Goal: Task Accomplishment & Management: Manage account settings

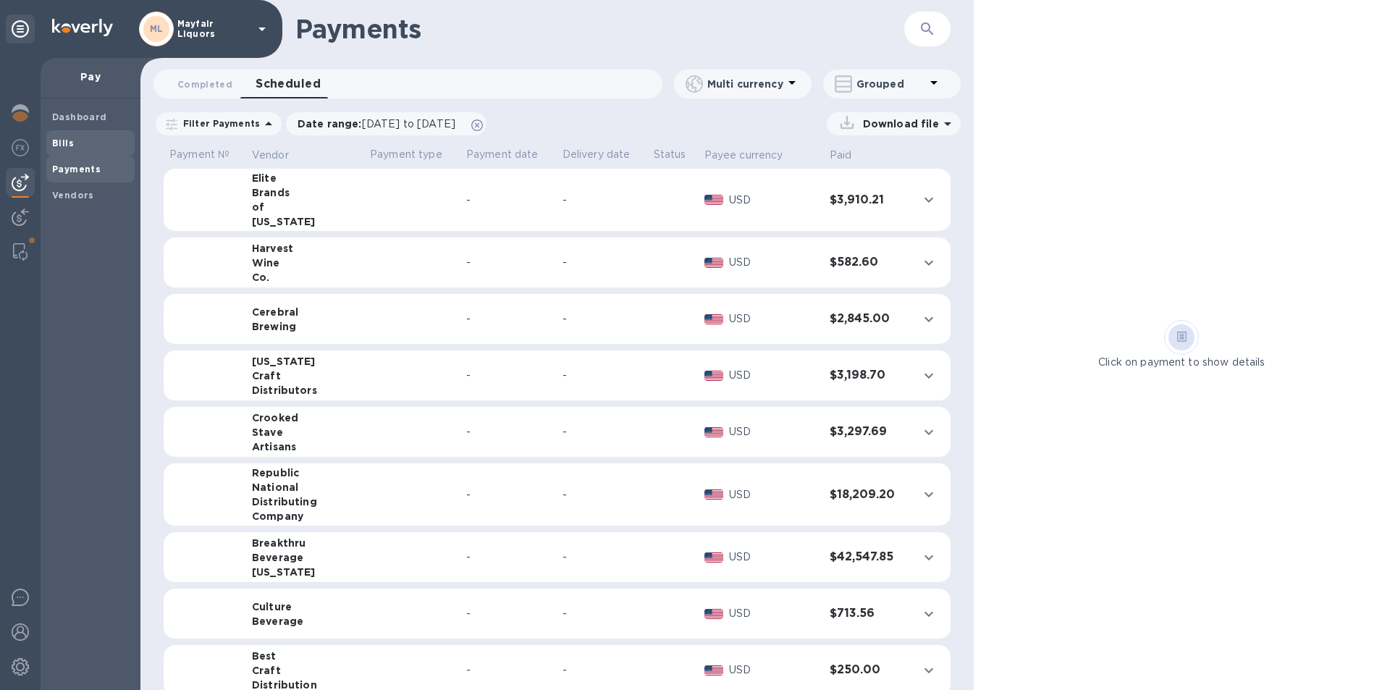
click at [66, 143] on b "Bills" at bounding box center [63, 143] width 22 height 11
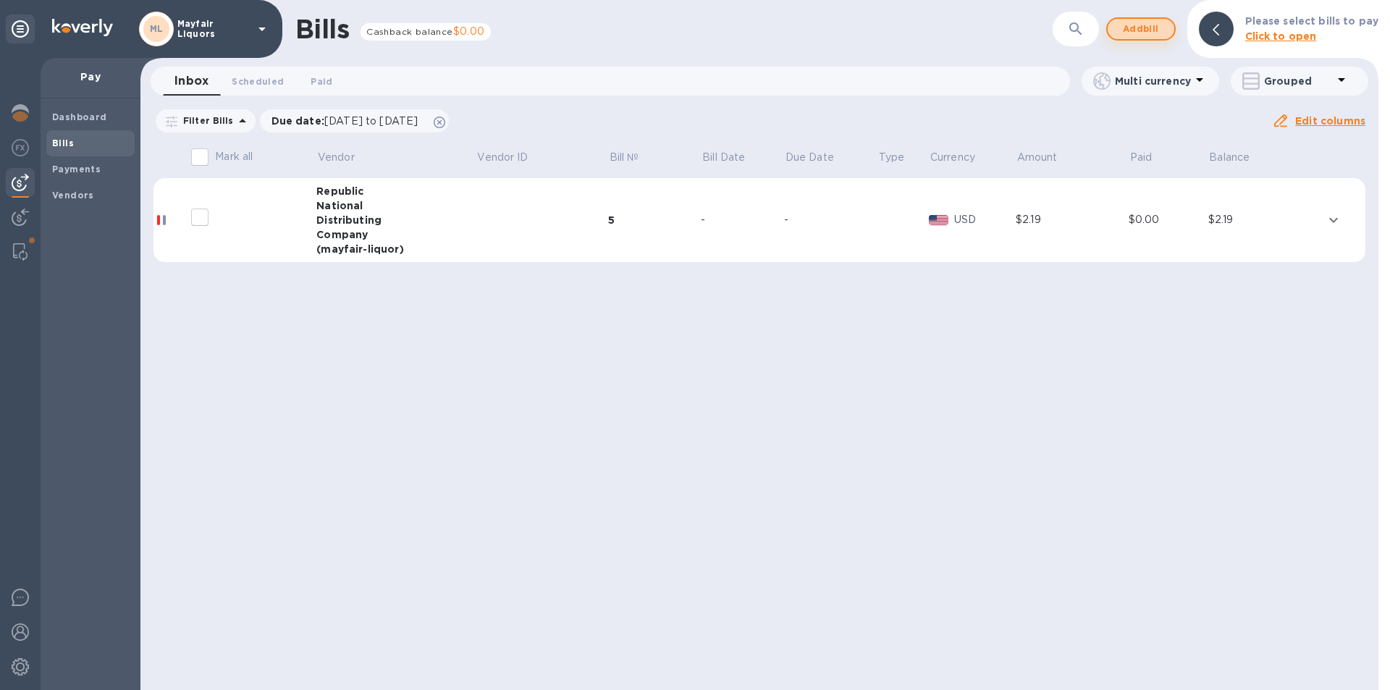
click at [1162, 28] on span "Add bill" at bounding box center [1140, 28] width 43 height 17
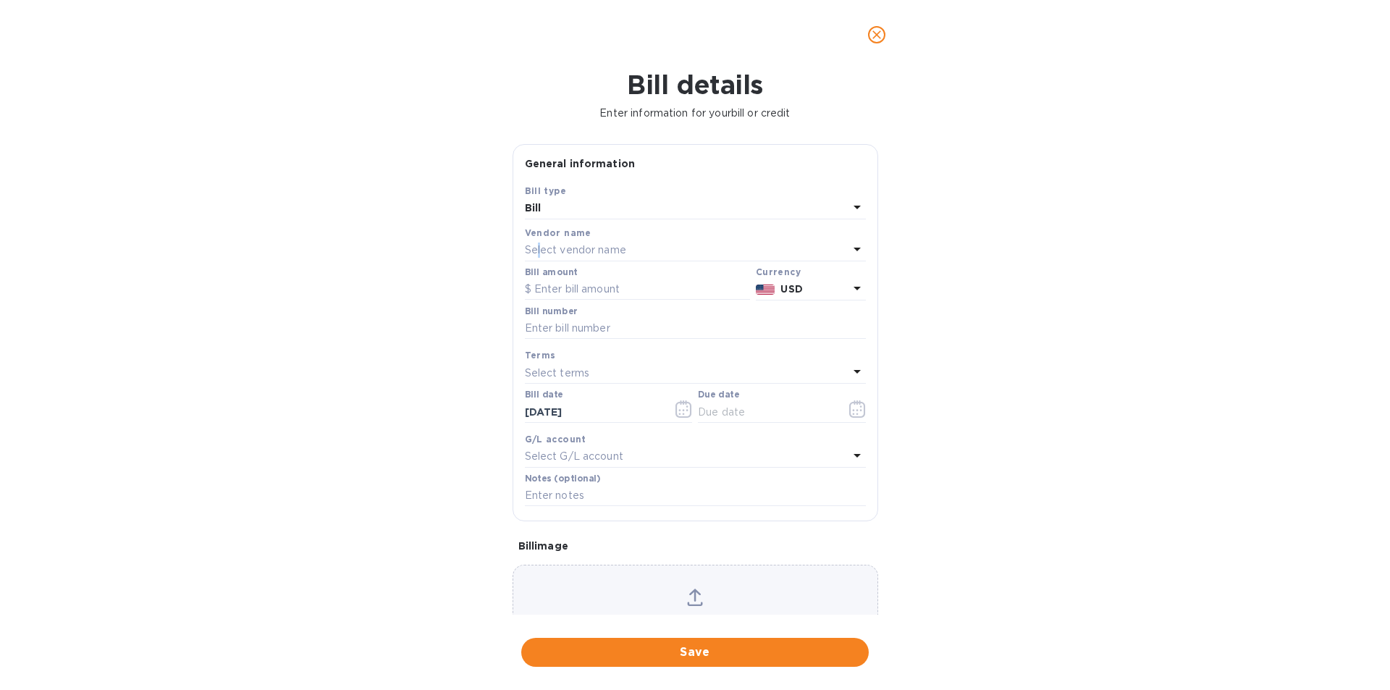
click at [540, 253] on p "Select vendor name" at bounding box center [575, 249] width 101 height 15
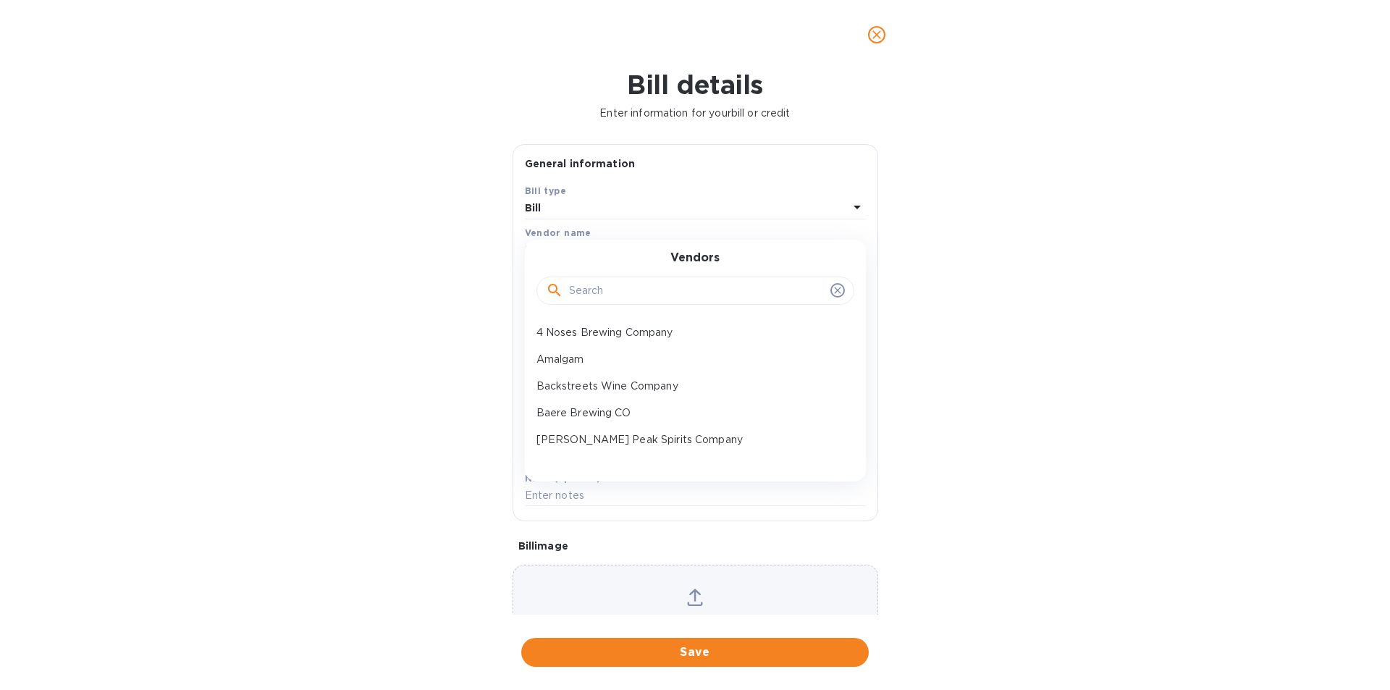
click at [601, 297] on input "text" at bounding box center [696, 291] width 255 height 22
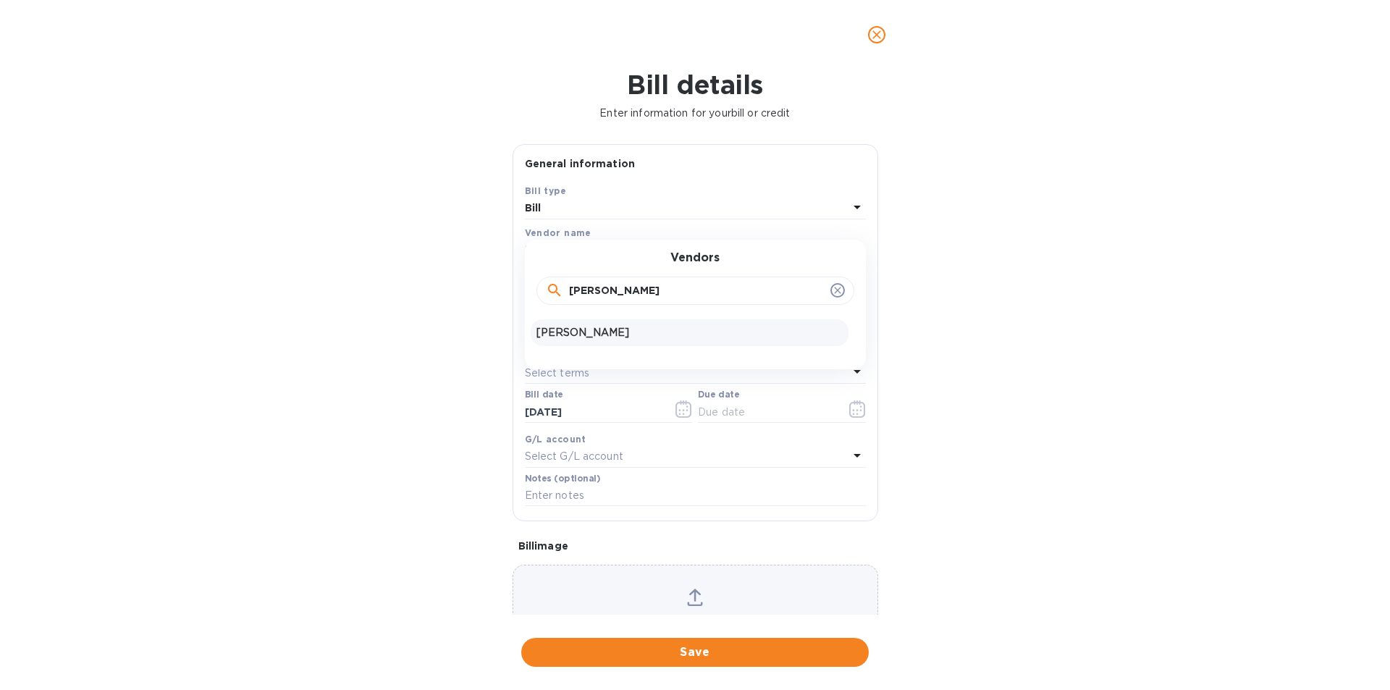
type input "[PERSON_NAME]"
click at [622, 337] on p "[PERSON_NAME]" at bounding box center [689, 332] width 306 height 15
type input "[DATE]"
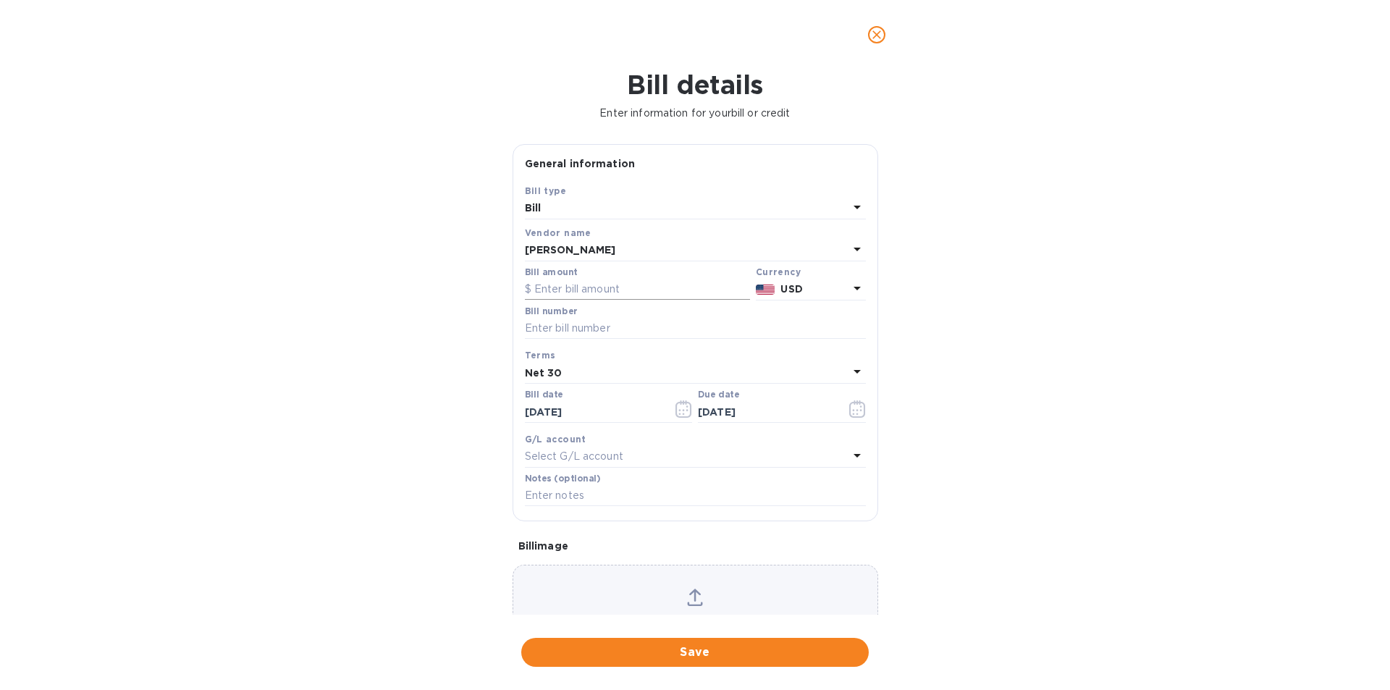
click at [606, 294] on input "text" at bounding box center [637, 290] width 225 height 22
type input "10,000"
type input "[DATE]"
drag, startPoint x: 1332, startPoint y: 483, endPoint x: 1043, endPoint y: 468, distance: 289.8
click at [1043, 468] on div "Bill details Enter information for your bill or credit General information Save…" at bounding box center [695, 379] width 1390 height 620
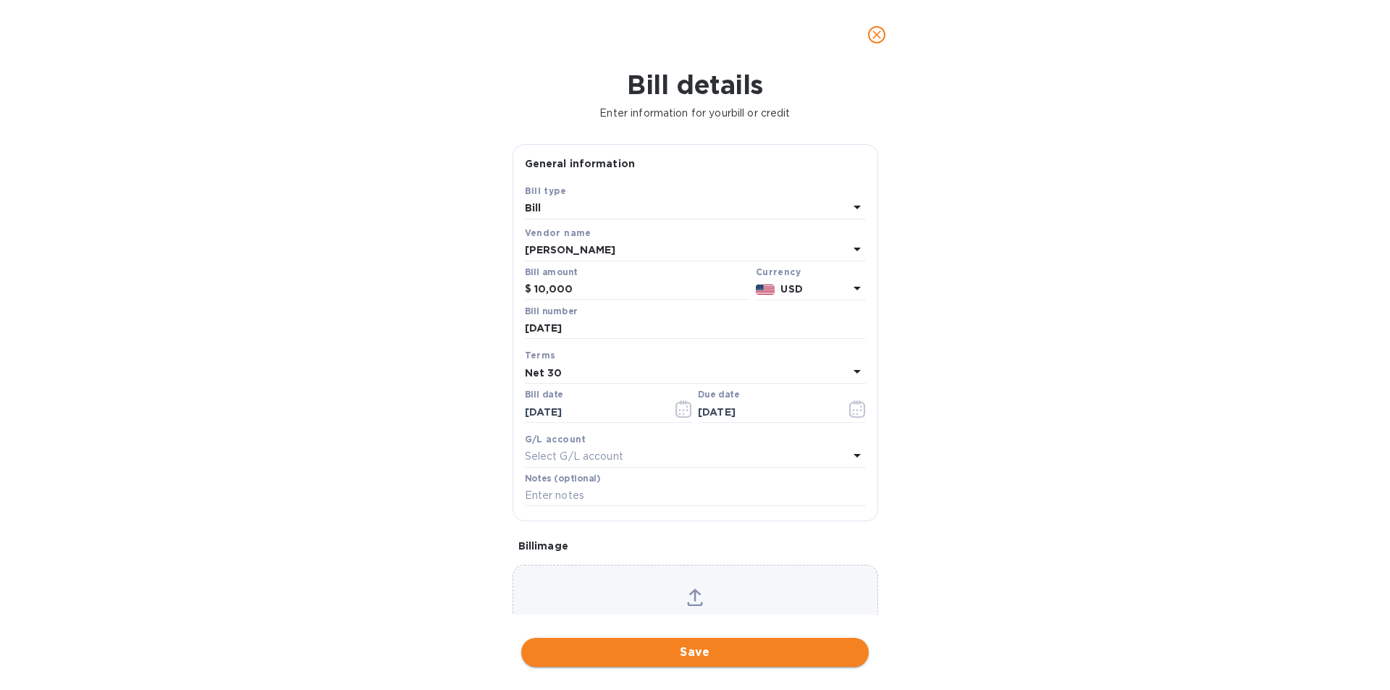
click at [796, 656] on span "Save" at bounding box center [695, 651] width 324 height 17
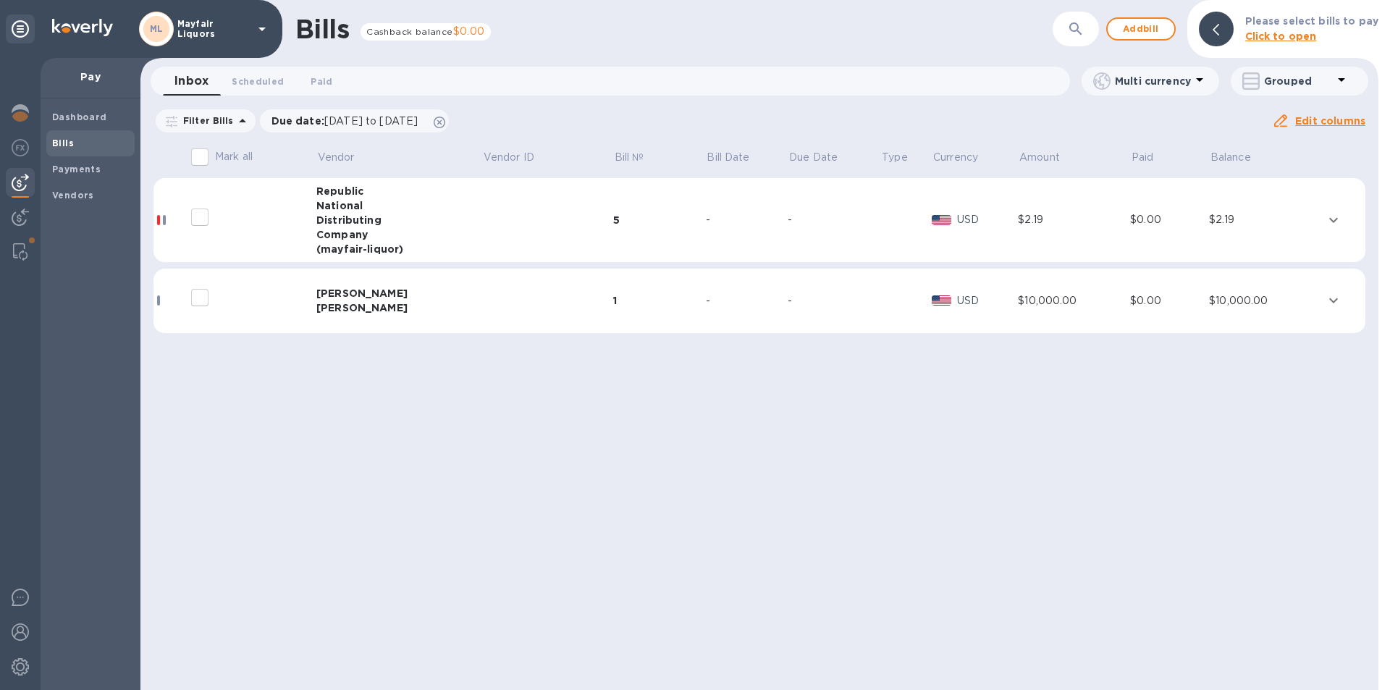
click at [206, 293] on input "decorative checkbox" at bounding box center [200, 297] width 30 height 30
checkbox input "false"
click at [1335, 295] on icon "expand row" at bounding box center [1332, 300] width 17 height 17
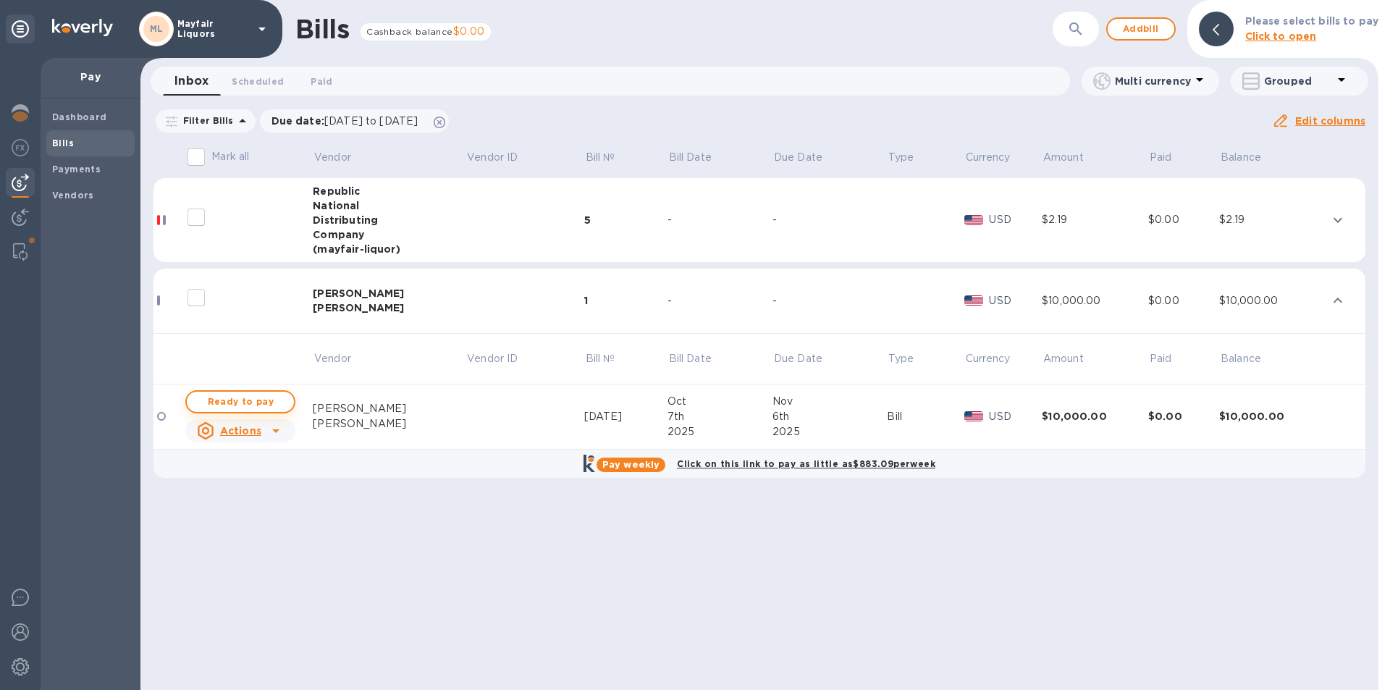
click at [254, 394] on span "Ready to pay" at bounding box center [240, 401] width 84 height 17
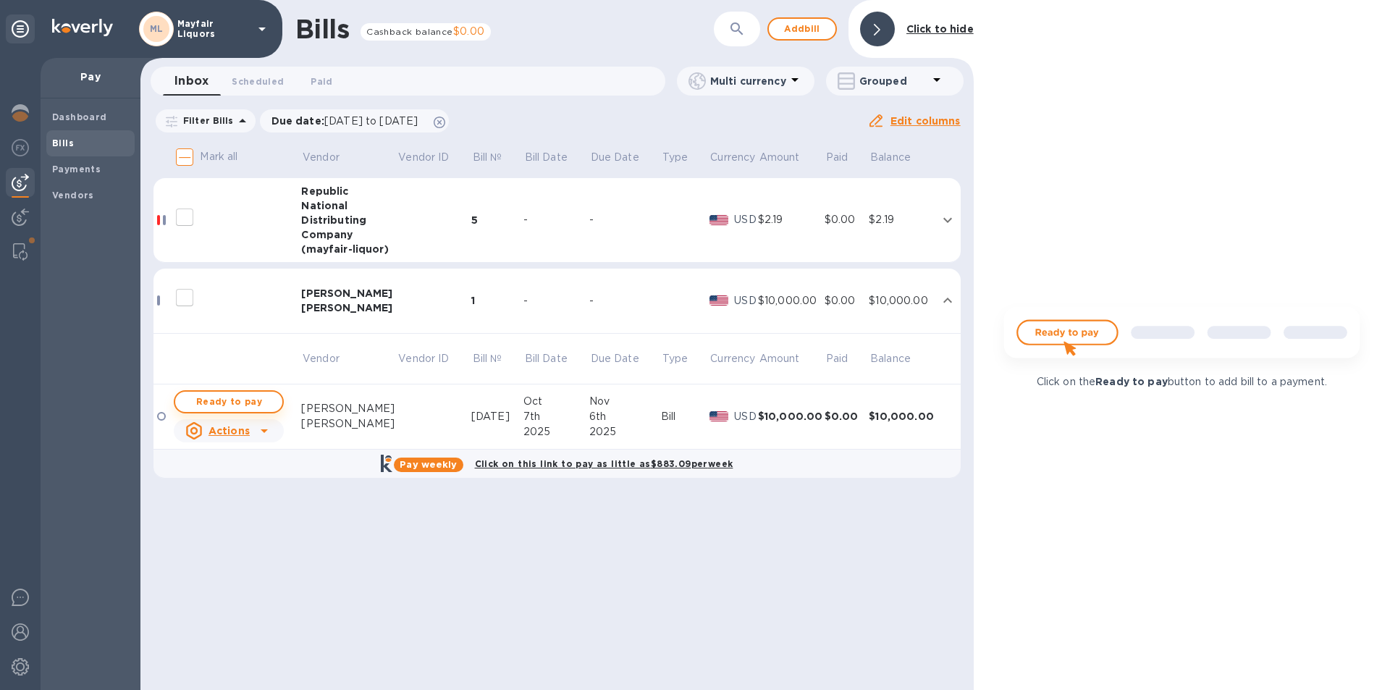
checkbox input "true"
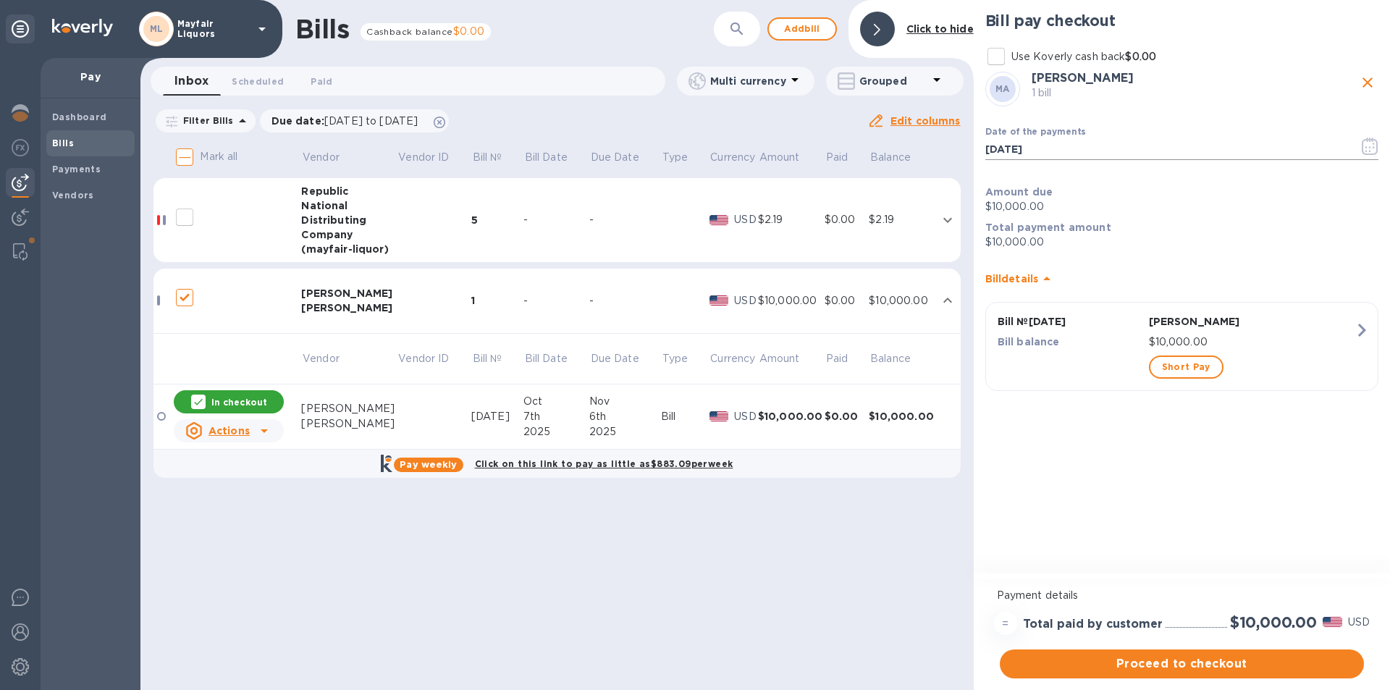
click at [1371, 148] on icon "button" at bounding box center [1369, 146] width 17 height 17
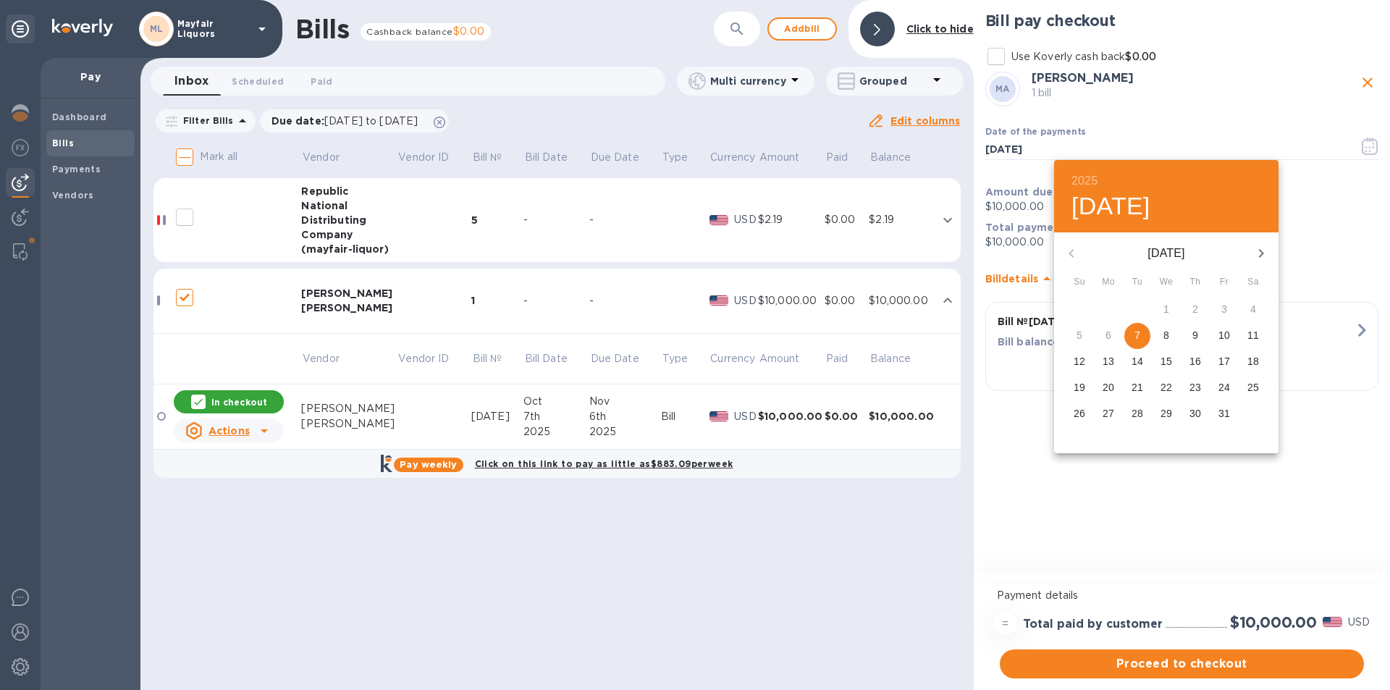
click at [1199, 367] on p "16" at bounding box center [1195, 361] width 12 height 14
type input "[DATE]"
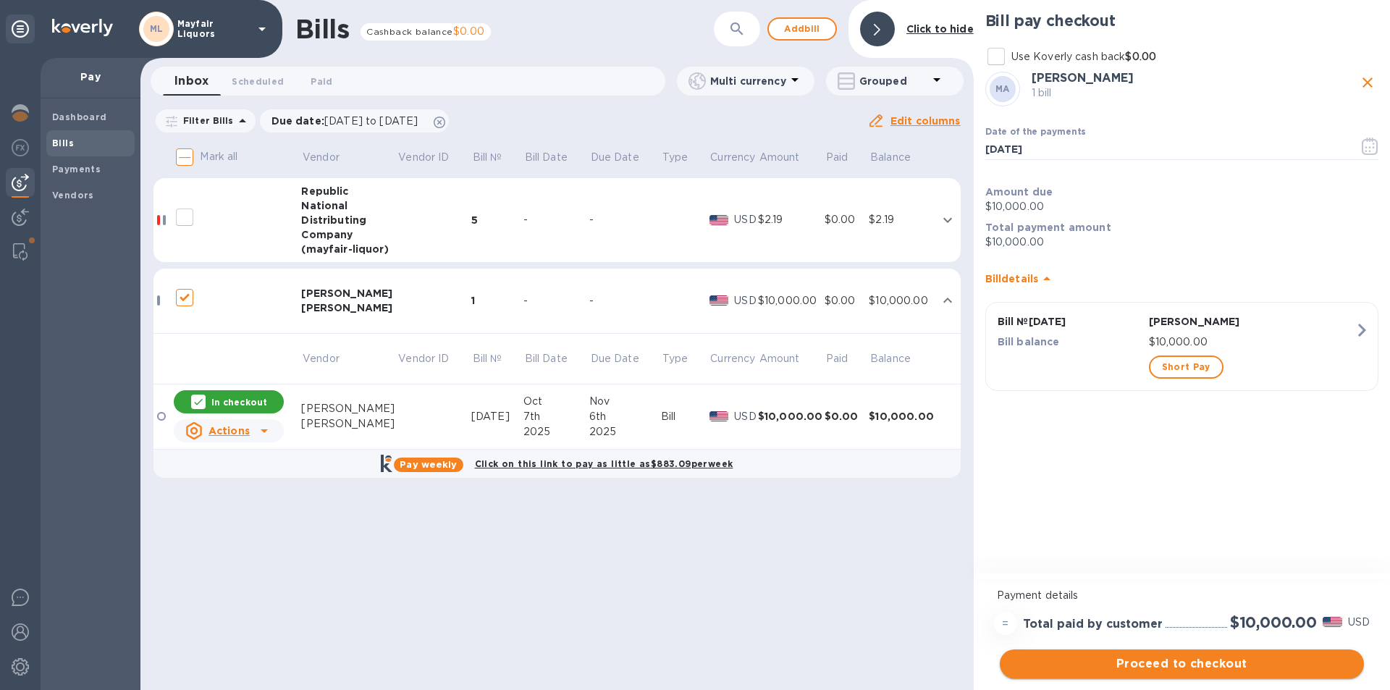
click at [1163, 669] on span "Proceed to checkout" at bounding box center [1181, 663] width 341 height 17
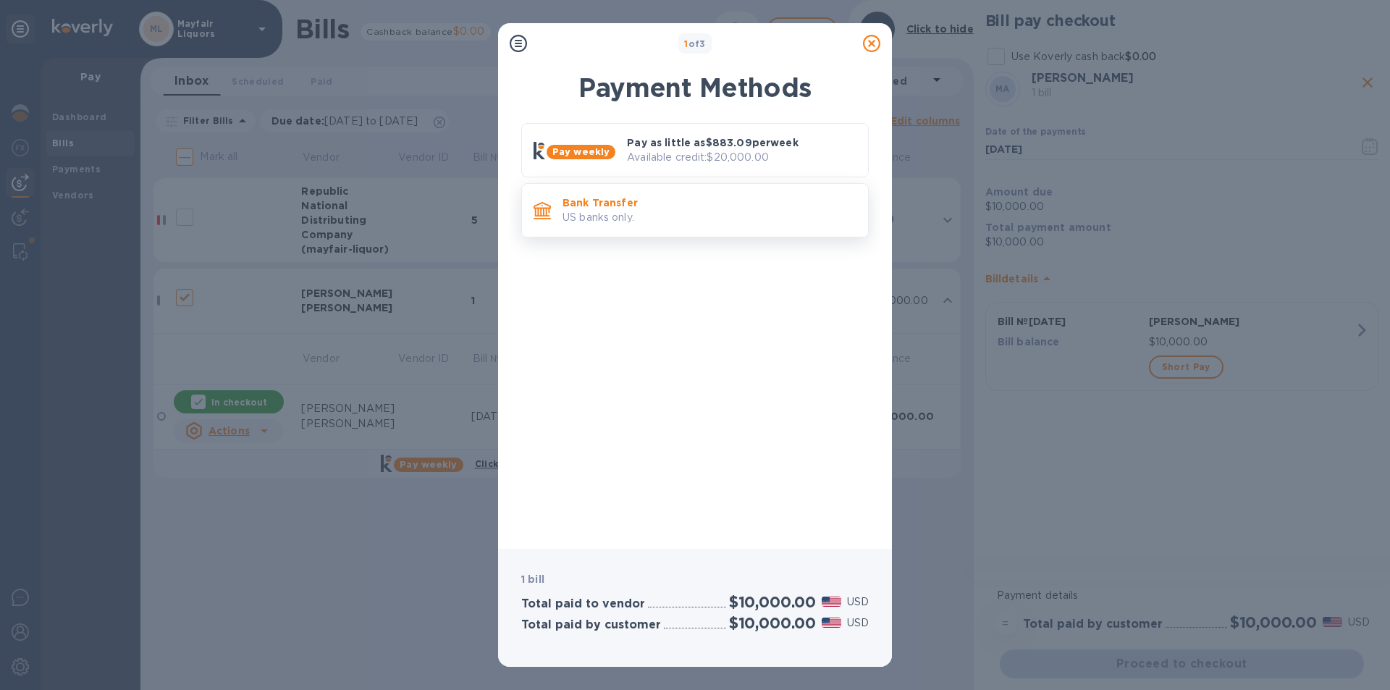
click at [591, 187] on div "Bank Transfer US banks only." at bounding box center [694, 210] width 347 height 54
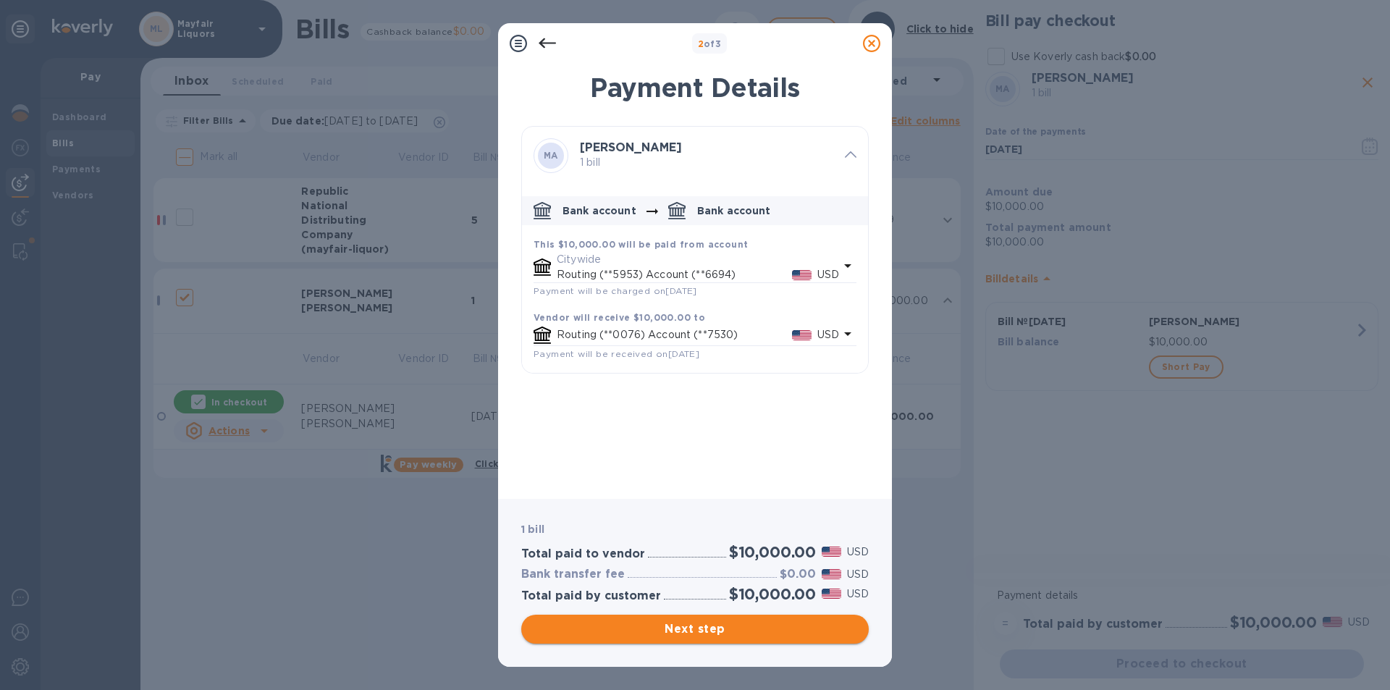
click at [701, 630] on span "Next step" at bounding box center [695, 628] width 324 height 17
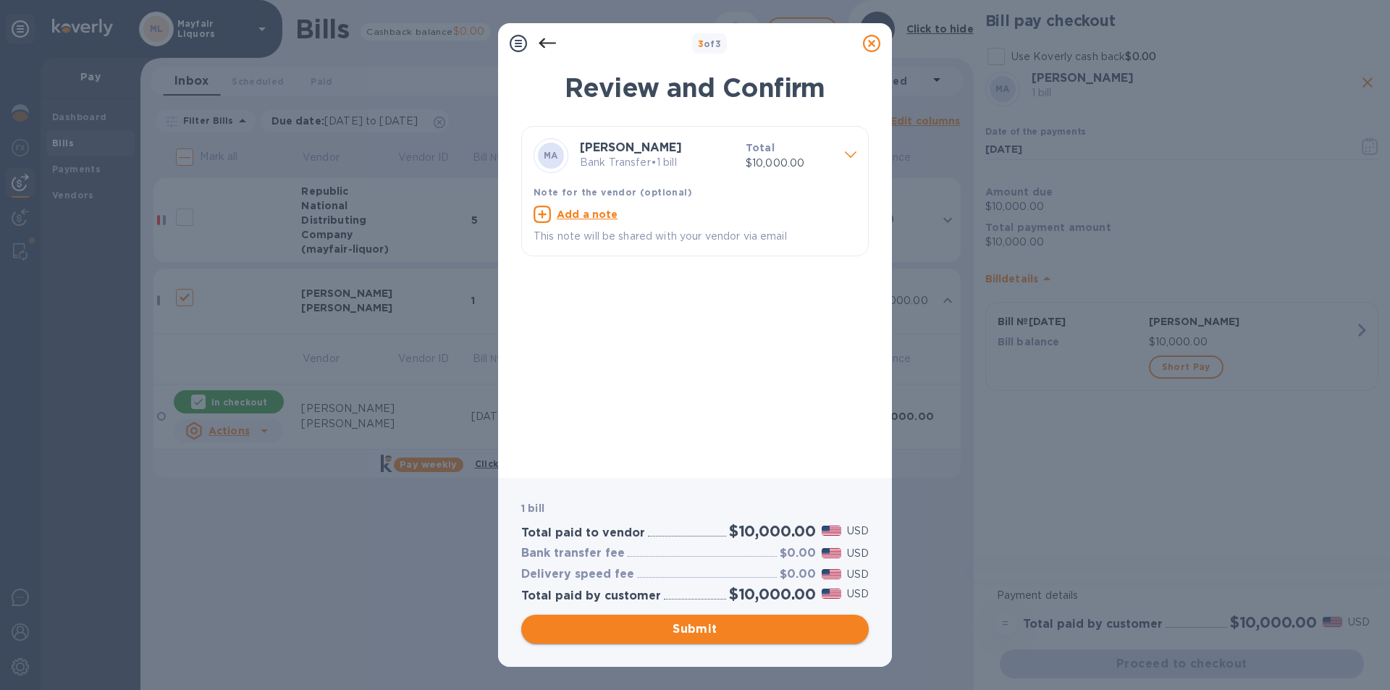
click at [701, 630] on span "Submit" at bounding box center [695, 628] width 324 height 17
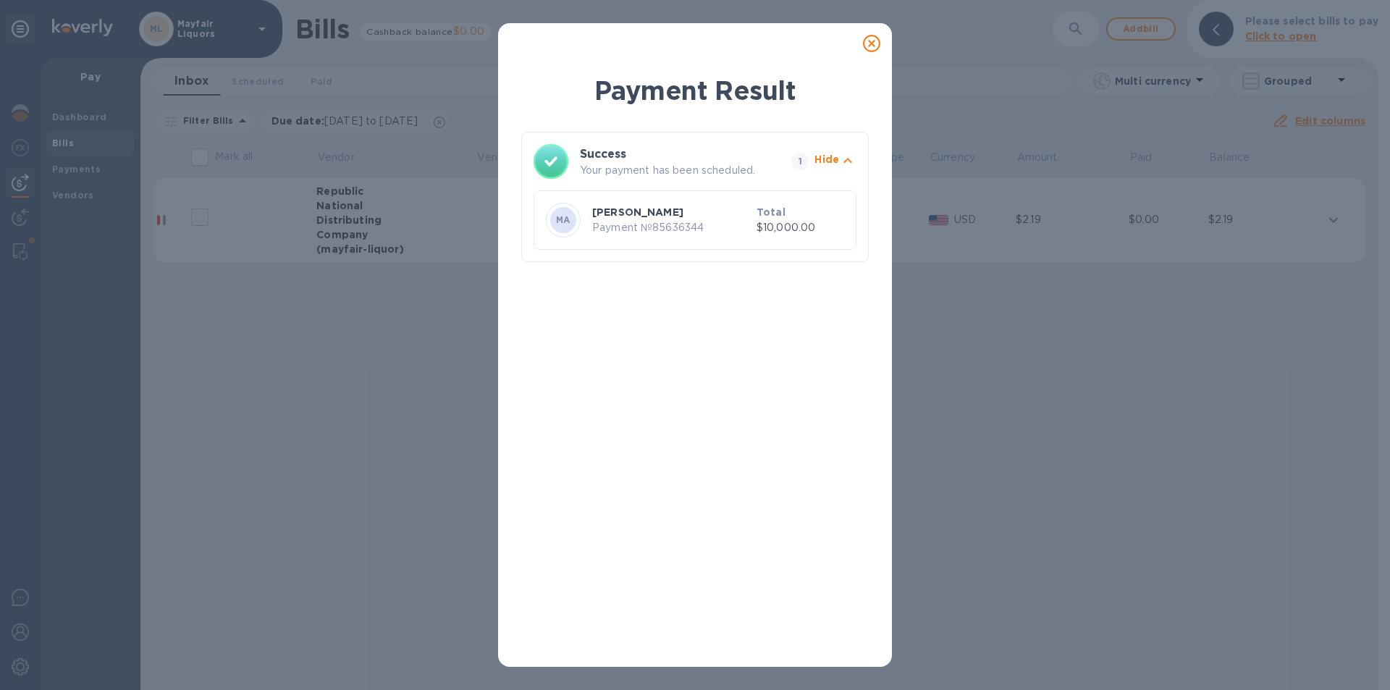
click at [874, 47] on icon at bounding box center [871, 43] width 17 height 17
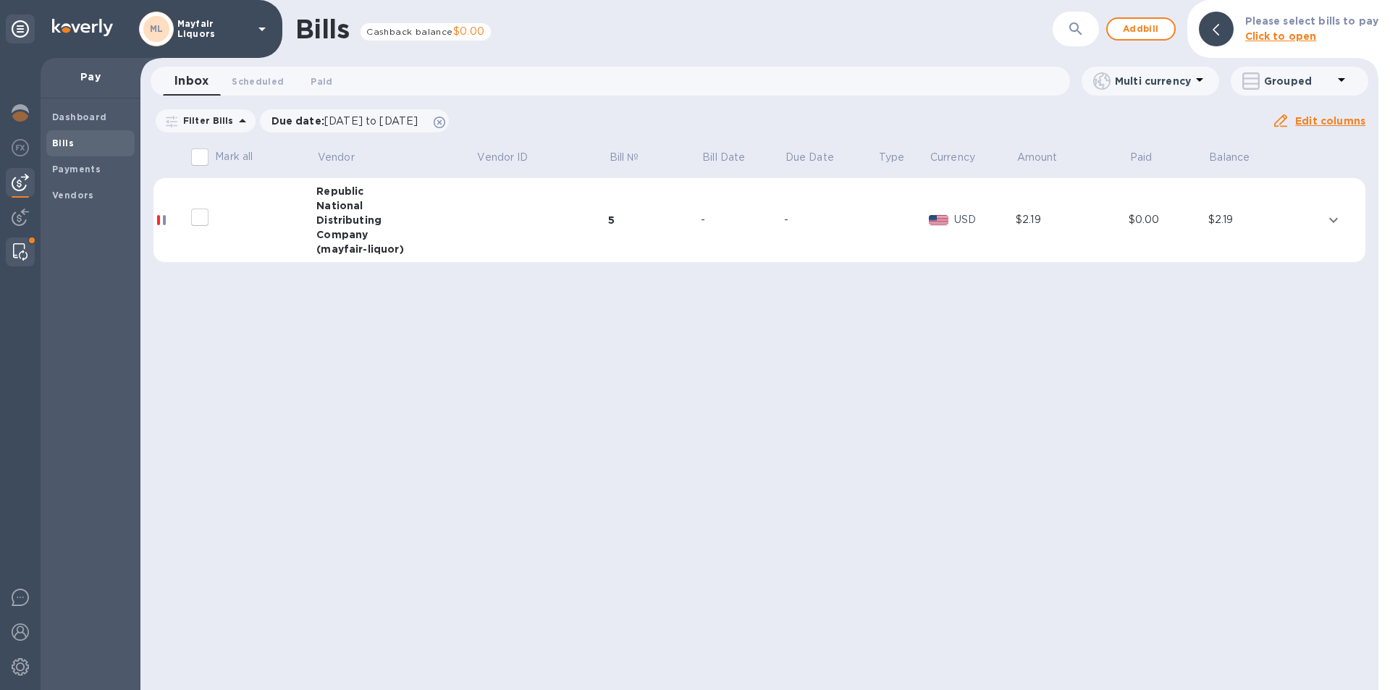
click at [20, 253] on img at bounding box center [20, 251] width 14 height 17
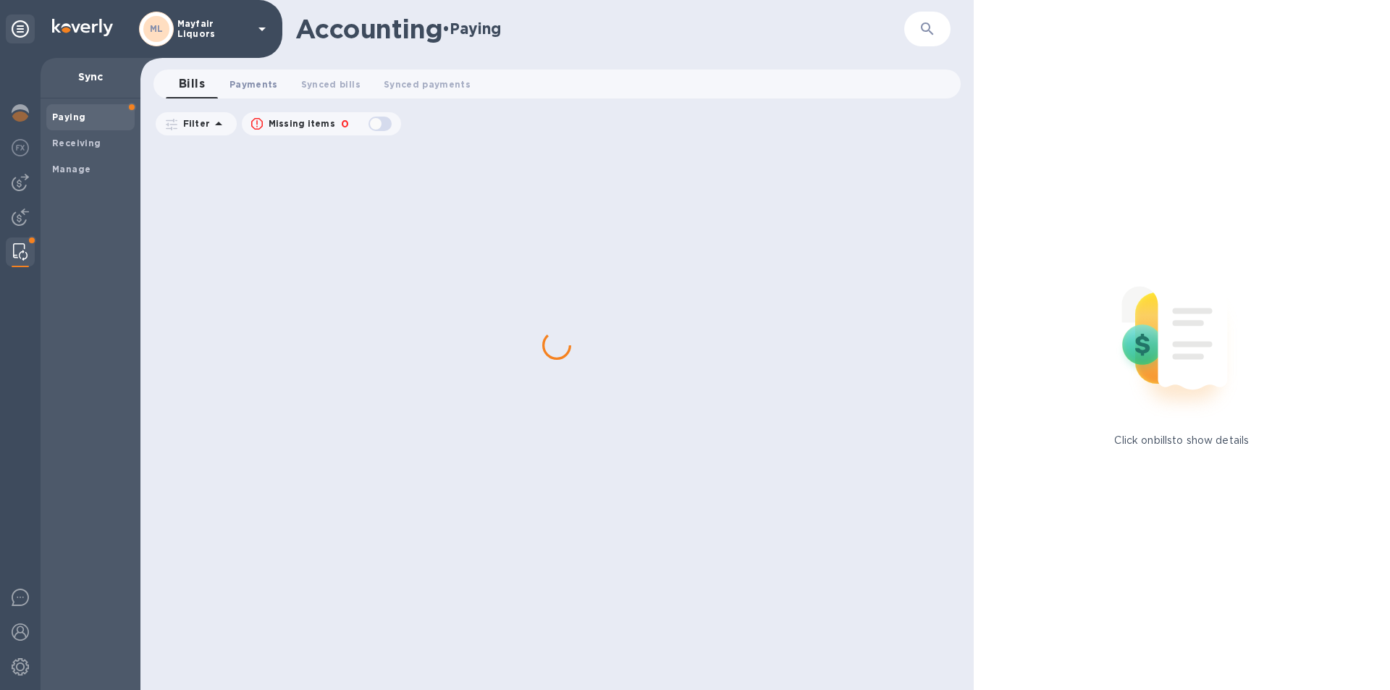
click at [278, 76] on button "Payments 0" at bounding box center [254, 83] width 72 height 29
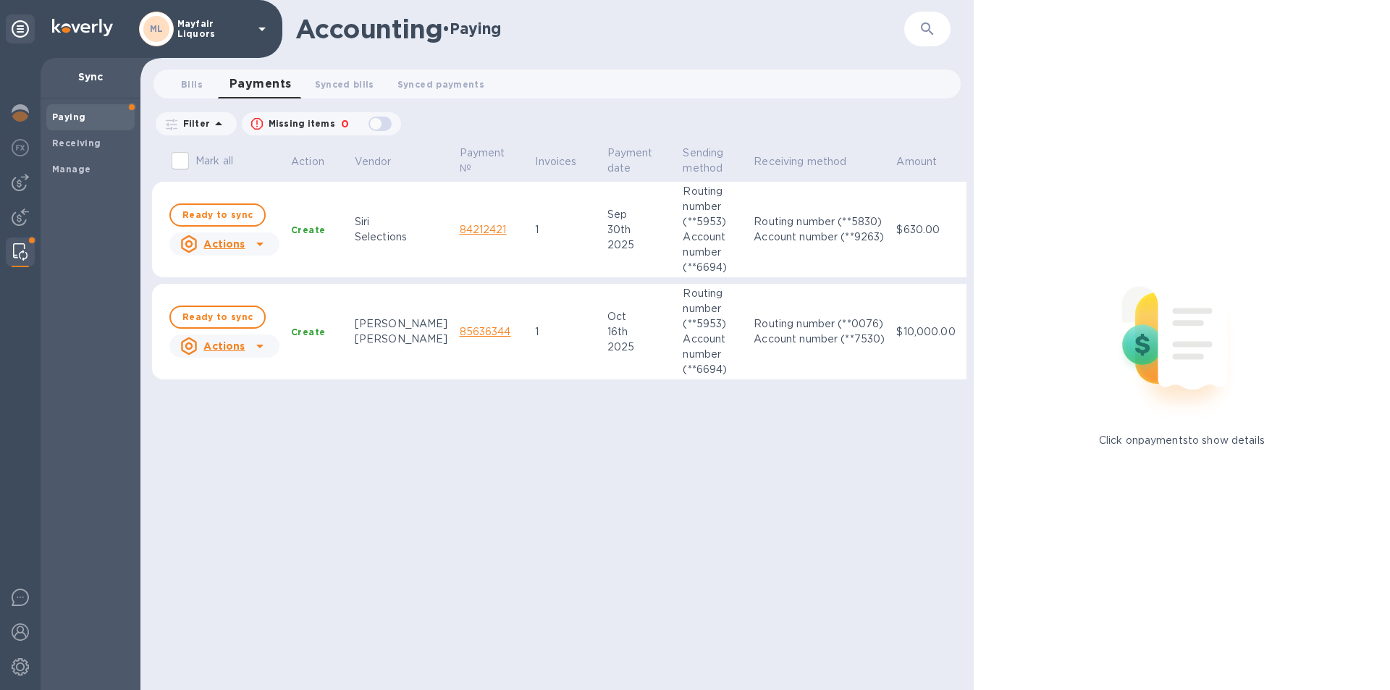
click at [63, 112] on b "Paying" at bounding box center [68, 116] width 33 height 11
